Goal: Task Accomplishment & Management: Use online tool/utility

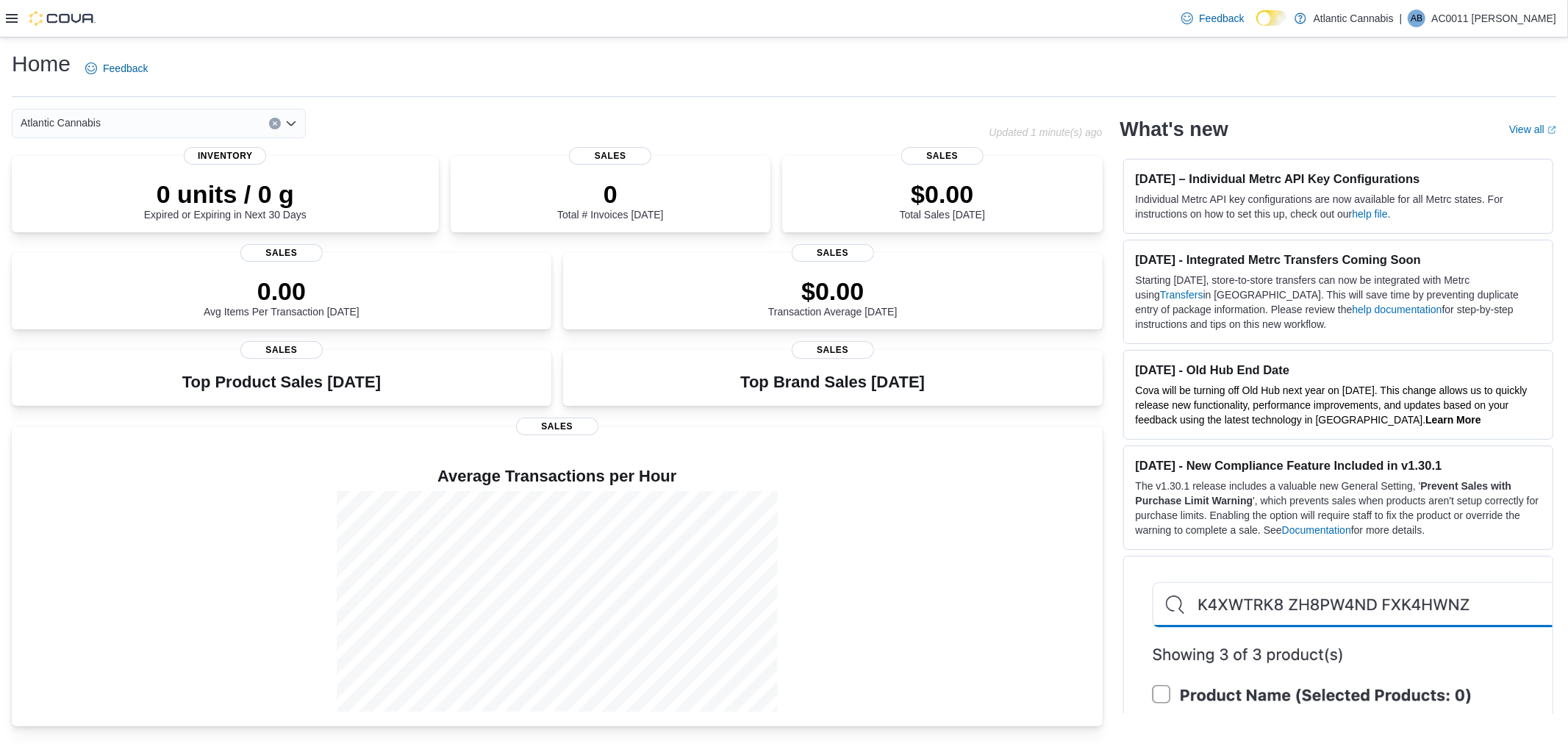
click at [8, 14] on icon at bounding box center [12, 19] width 12 height 8
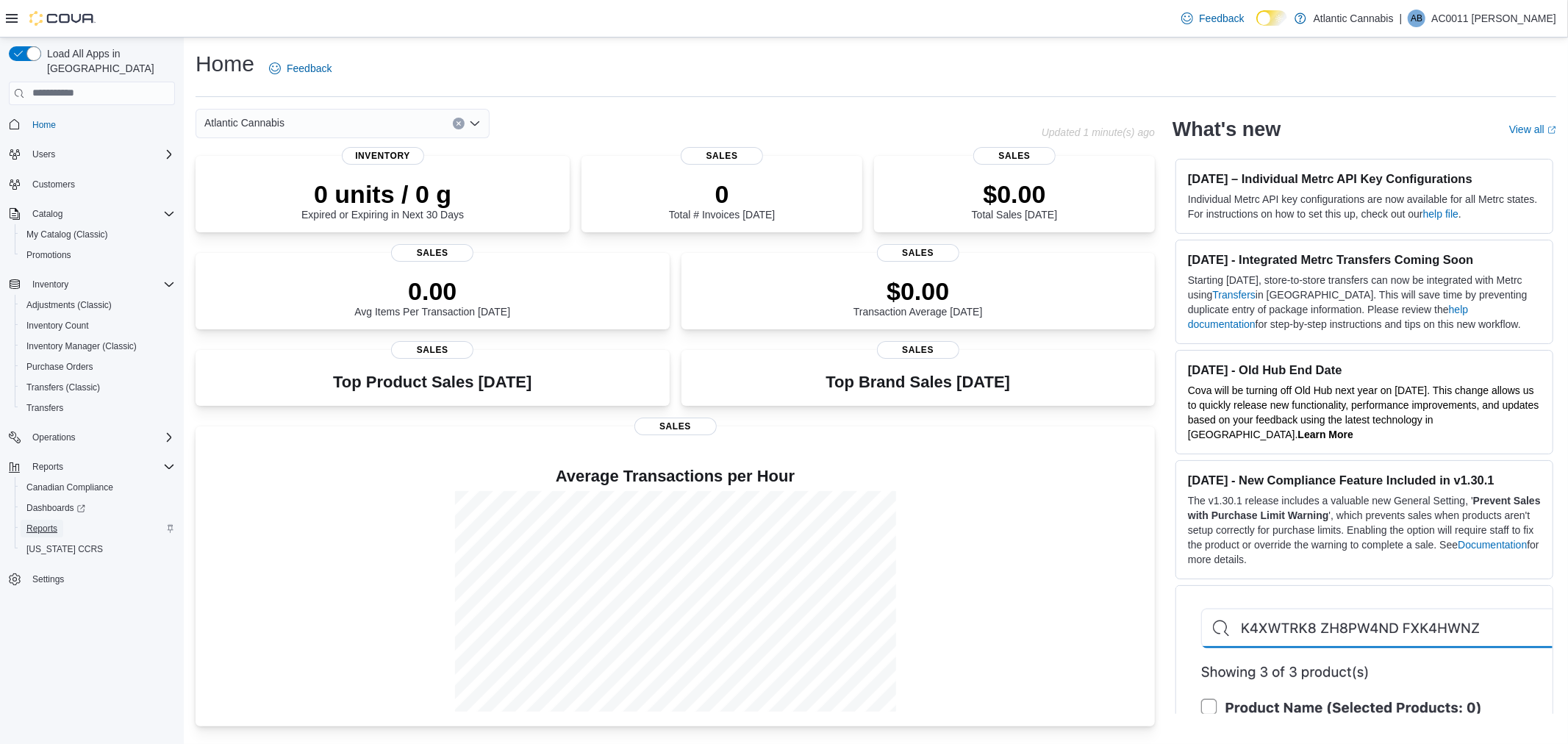
click at [44, 463] on span "Reports" at bounding box center [41, 529] width 31 height 12
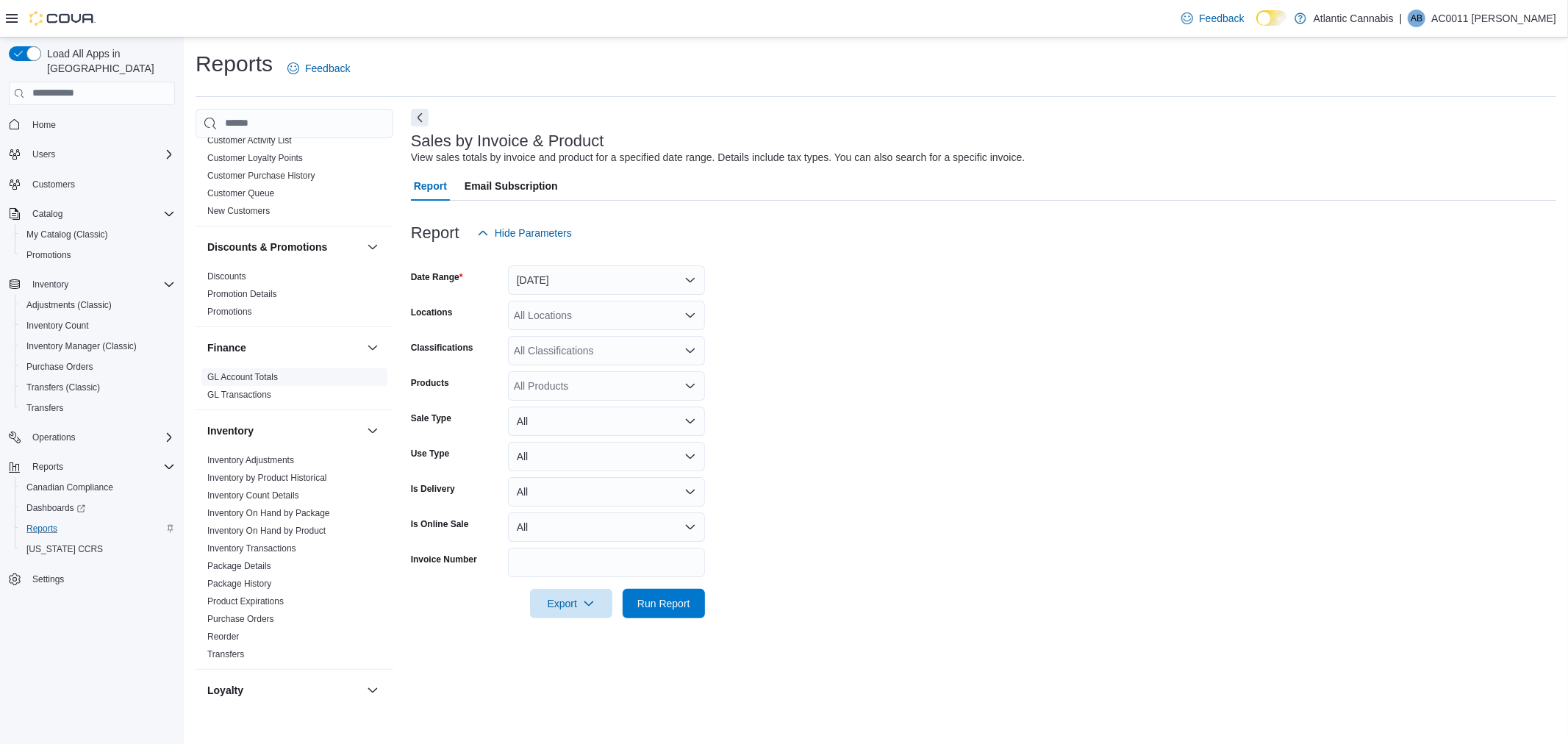
scroll to position [245, 0]
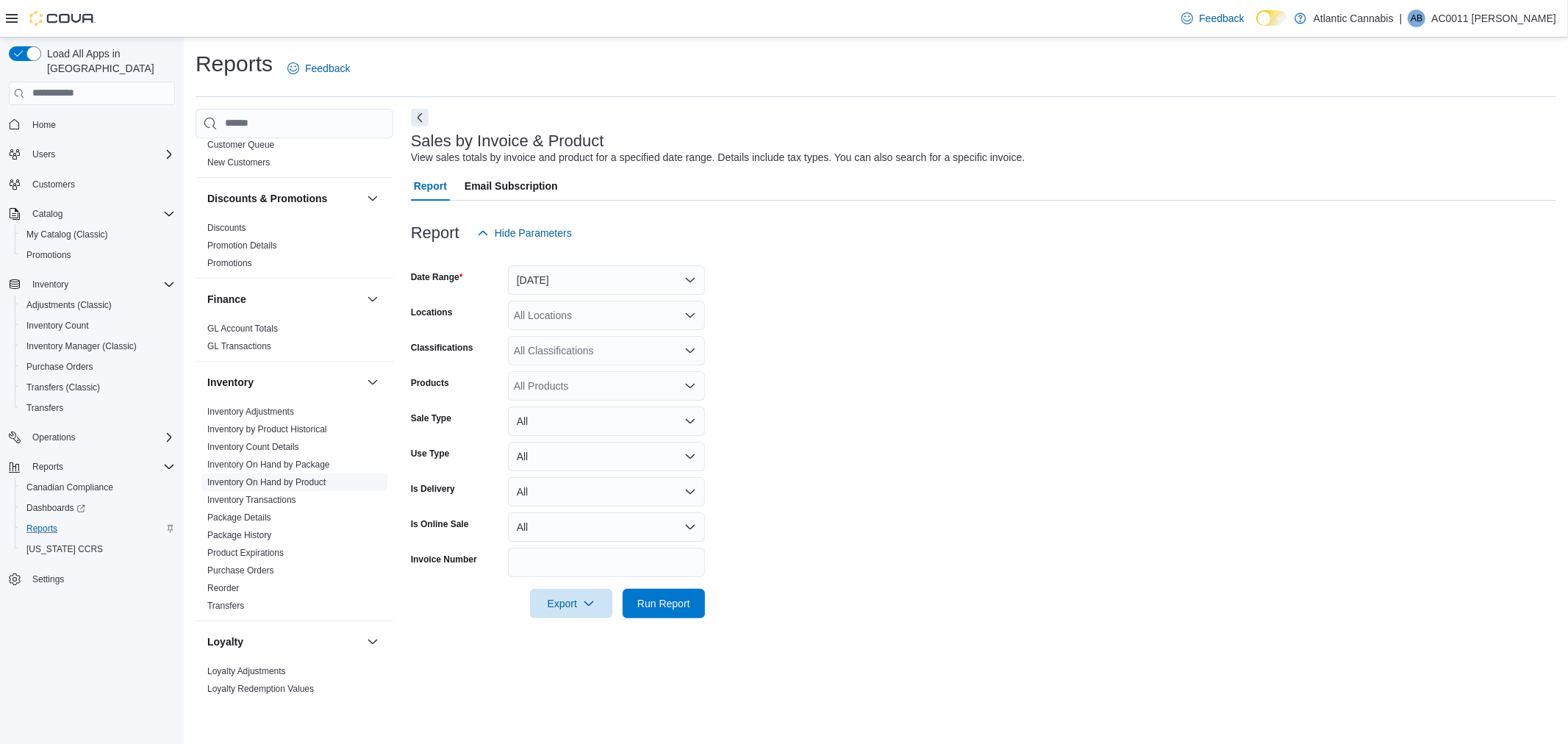
click at [286, 463] on link "Inventory On Hand by Product" at bounding box center [266, 483] width 119 height 10
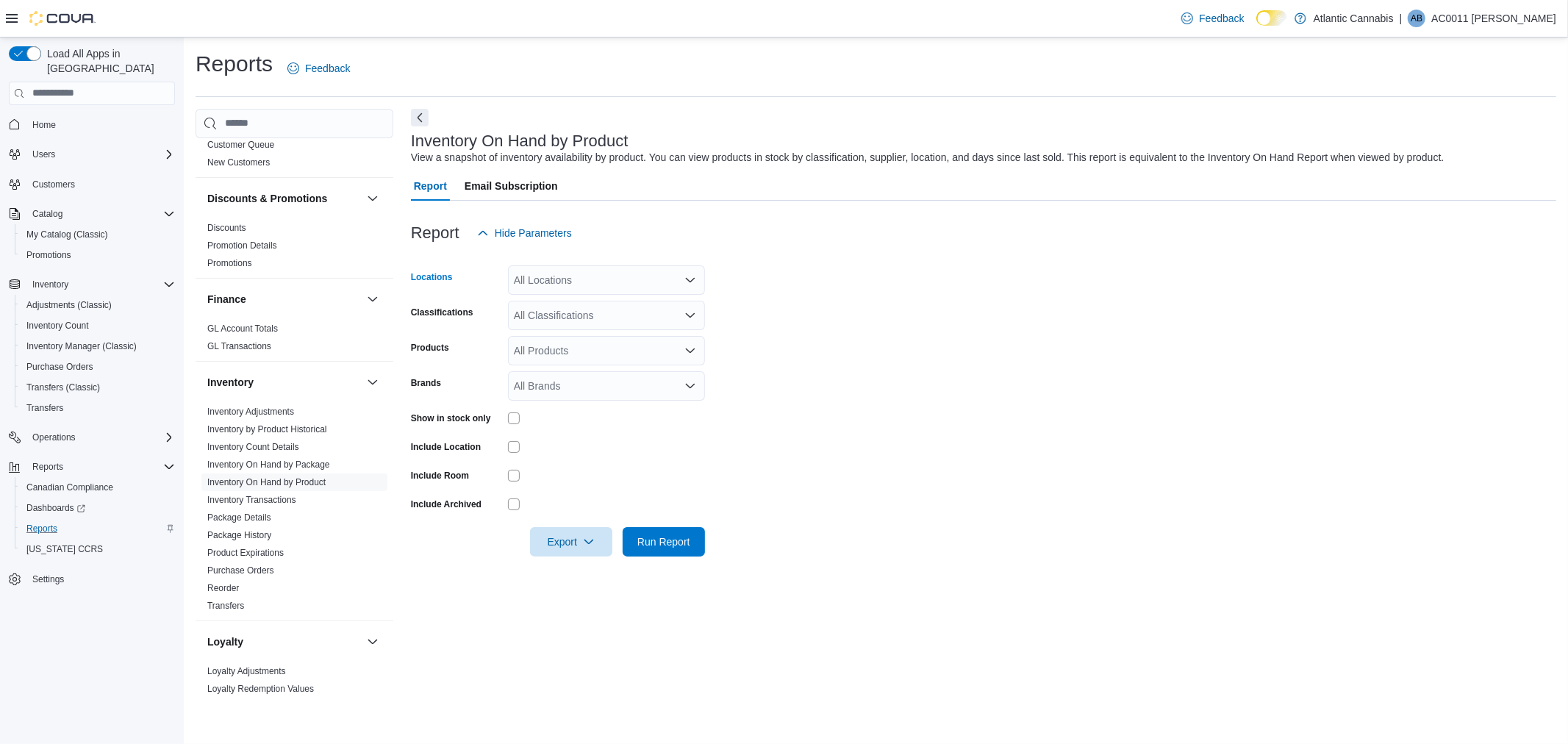
click at [690, 281] on icon "Open list of options" at bounding box center [691, 281] width 12 height 12
click at [623, 434] on span "[GEOGRAPHIC_DATA]-[GEOGRAPHIC_DATA]" at bounding box center [648, 432] width 217 height 14
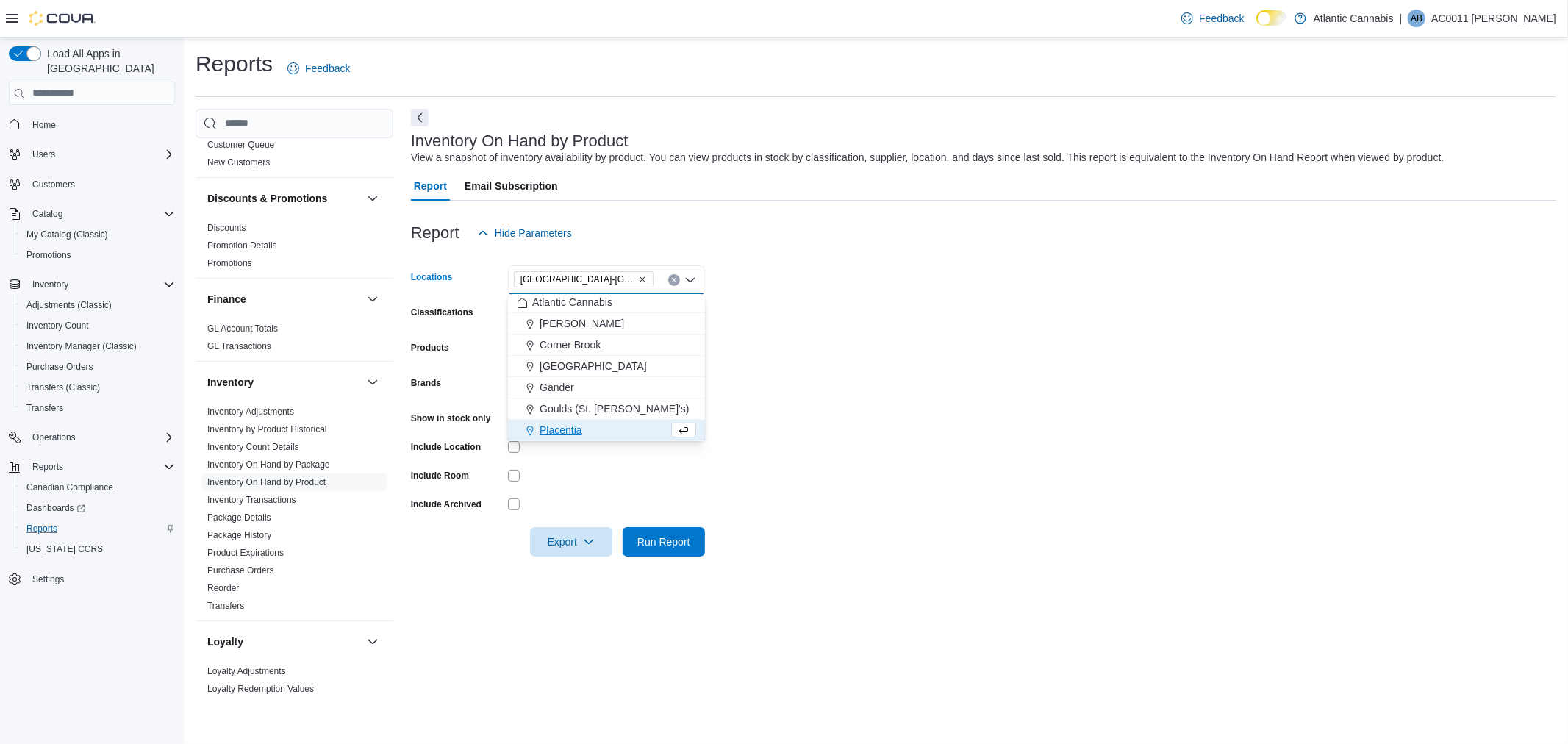
click at [732, 463] on form "Locations [GEOGRAPHIC_DATA]-[GEOGRAPHIC_DATA] box. Selected. [GEOGRAPHIC_DATA]-…" at bounding box center [984, 402] width 1145 height 309
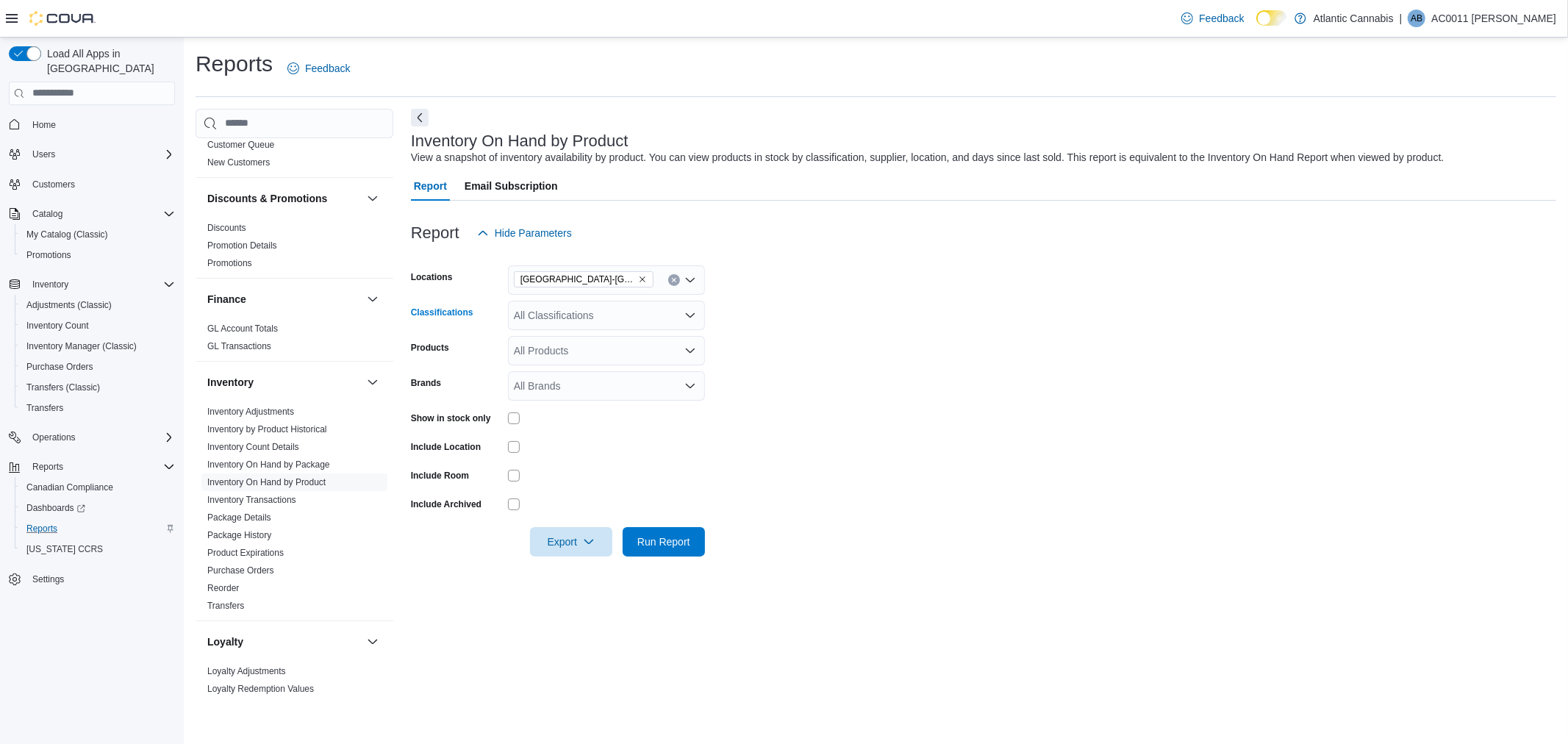
click at [687, 314] on icon "Open list of options" at bounding box center [690, 314] width 8 height 4
click at [592, 359] on div "Cannabis" at bounding box center [606, 361] width 179 height 14
click at [732, 463] on form "Locations [GEOGRAPHIC_DATA]-[GEOGRAPHIC_DATA] Classifications Cannabis Combo bo…" at bounding box center [984, 402] width 1145 height 309
click at [571, 463] on span "Export" at bounding box center [571, 541] width 65 height 29
click at [570, 463] on span "Export to Excel" at bounding box center [573, 570] width 67 height 12
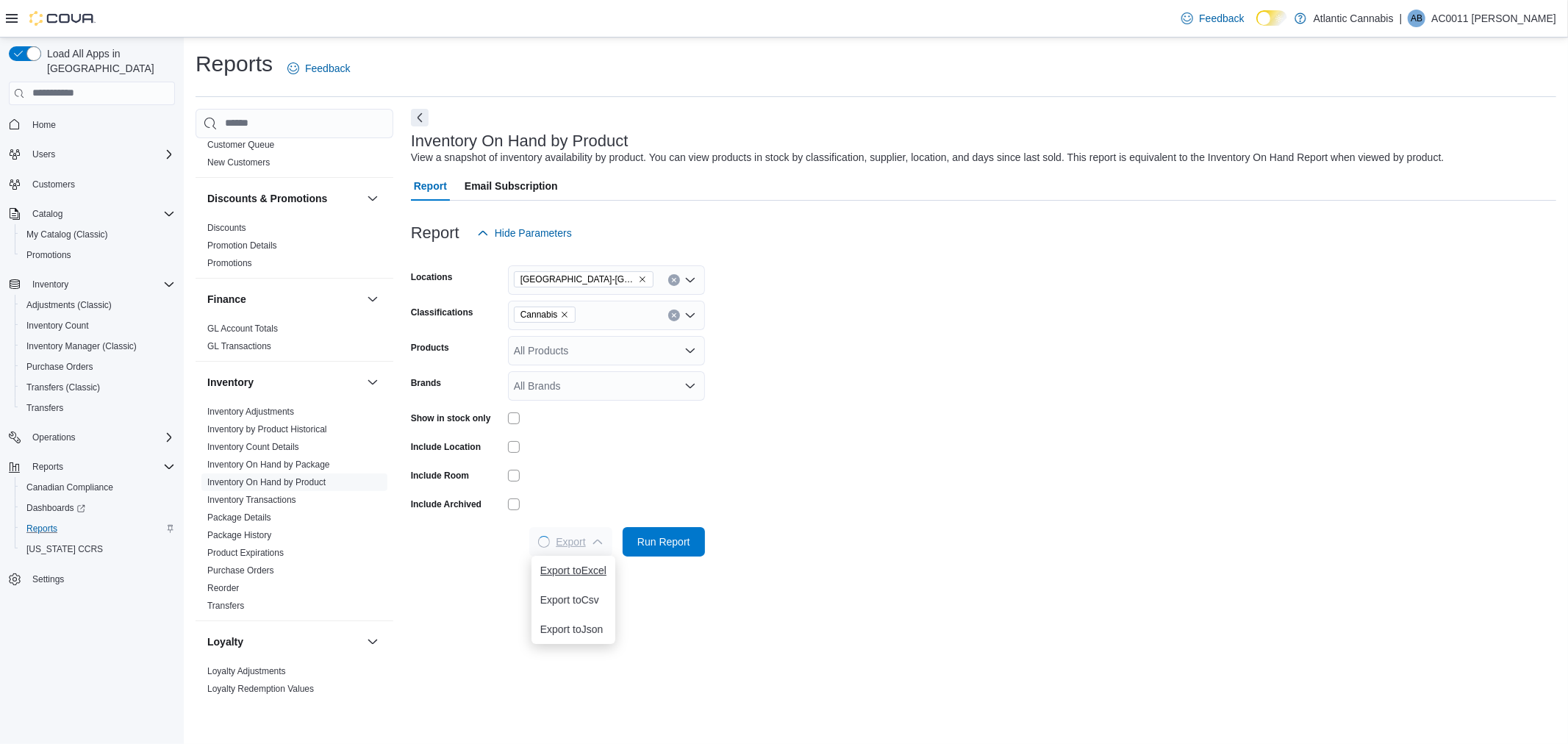
scroll to position [0, 0]
